Goal: Check status: Check status

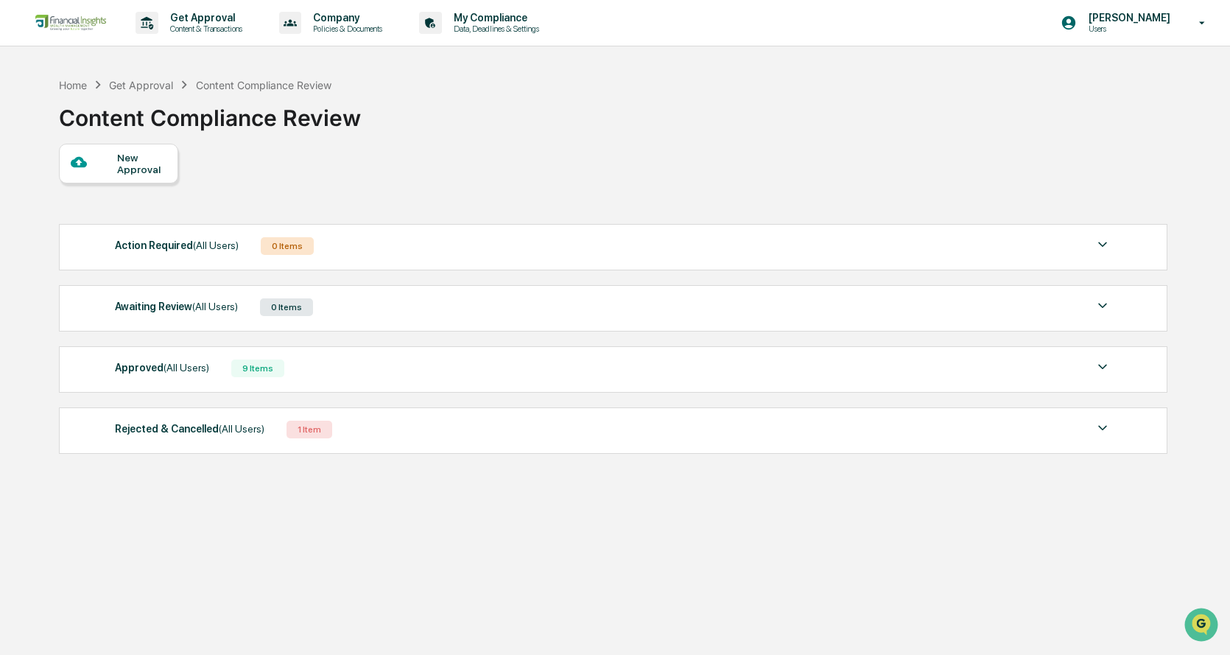
click at [357, 376] on div "Approved (All Users) 9 Items" at bounding box center [613, 368] width 997 height 21
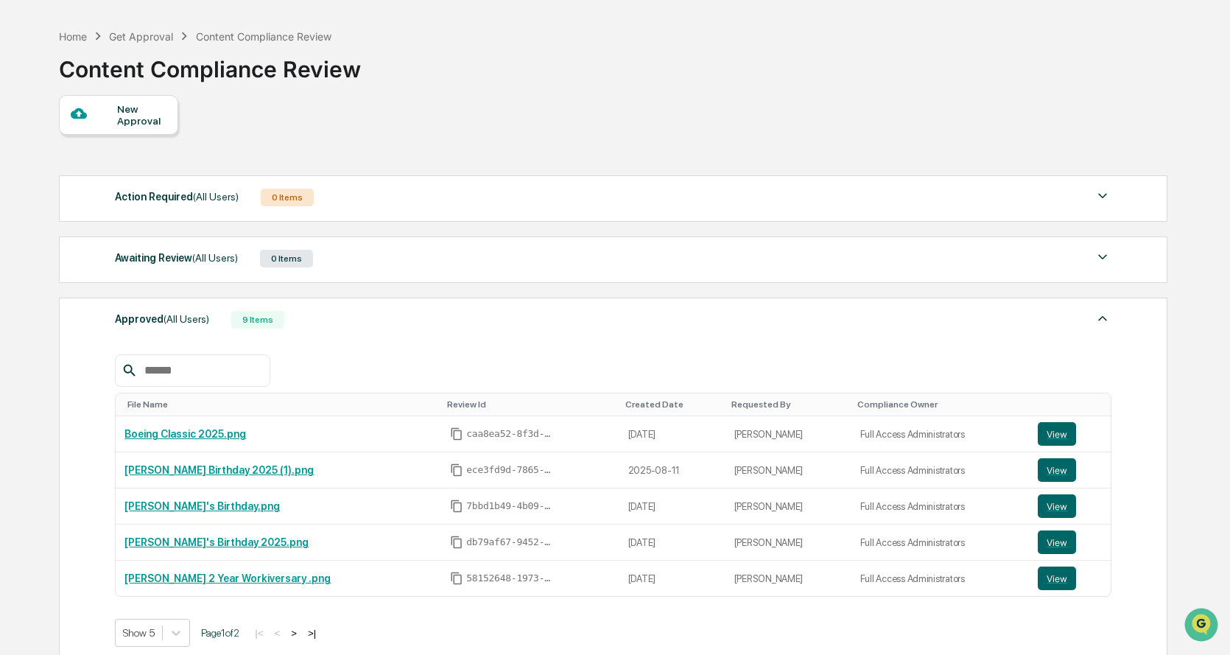
scroll to position [74, 0]
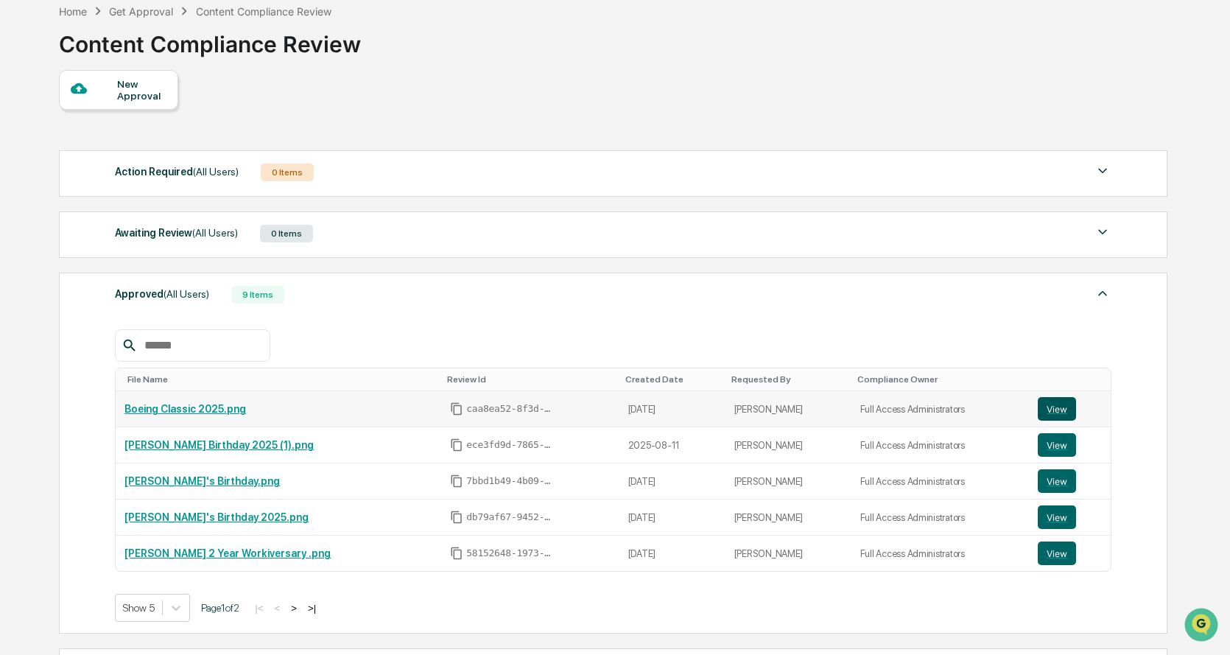
click at [1053, 405] on button "View" at bounding box center [1057, 409] width 38 height 24
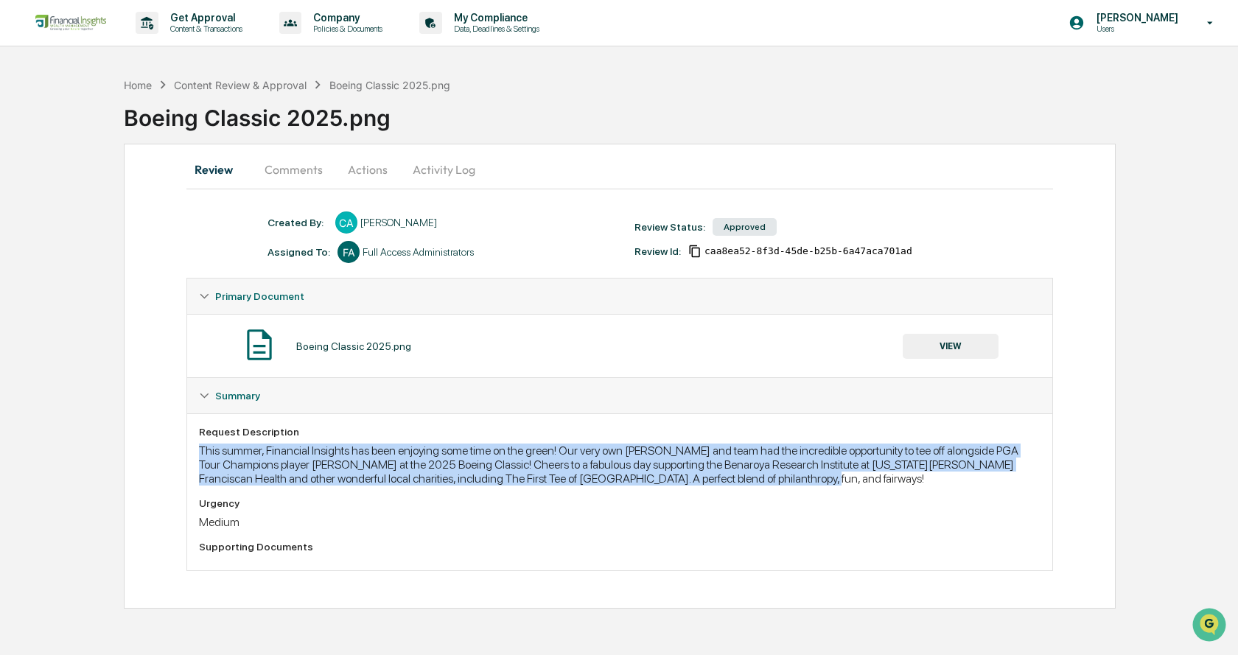
drag, startPoint x: 782, startPoint y: 483, endPoint x: 180, endPoint y: 440, distance: 603.4
click at [180, 438] on div "Review Comments Actions Activity Log Created By: ‎ ‎ CA [PERSON_NAME] Assigned …" at bounding box center [620, 376] width 992 height 465
copy div "This summer, Financial Insights has been enjoying some time on the green! Our v…"
